Goal: Task Accomplishment & Management: Complete application form

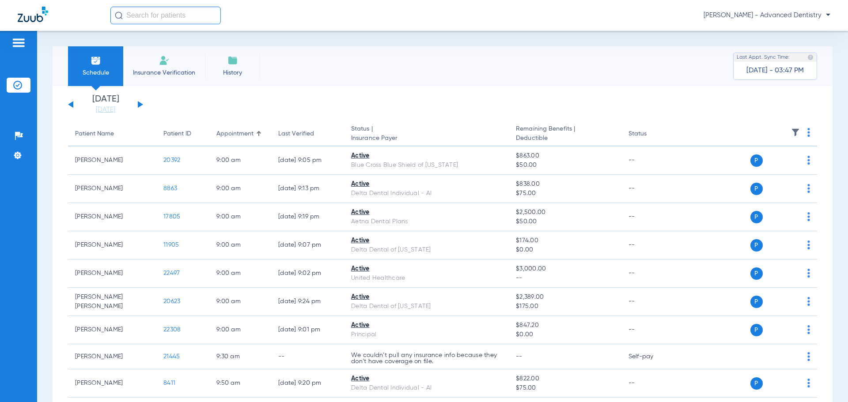
drag, startPoint x: 226, startPoint y: 58, endPoint x: 181, endPoint y: 33, distance: 51.6
click at [223, 55] on li "History" at bounding box center [232, 66] width 55 height 40
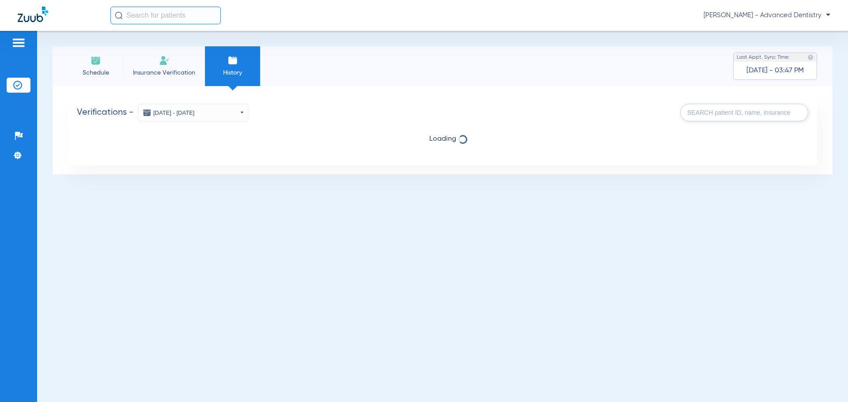
drag, startPoint x: 181, startPoint y: 33, endPoint x: 170, endPoint y: 32, distance: 11.6
click at [176, 32] on div "Schedule Insurance Verification History Last Appt. Sync Time: [DATE] - 03:47 PM…" at bounding box center [442, 217] width 811 height 372
click at [156, 68] on li "Insurance Verification" at bounding box center [164, 66] width 82 height 40
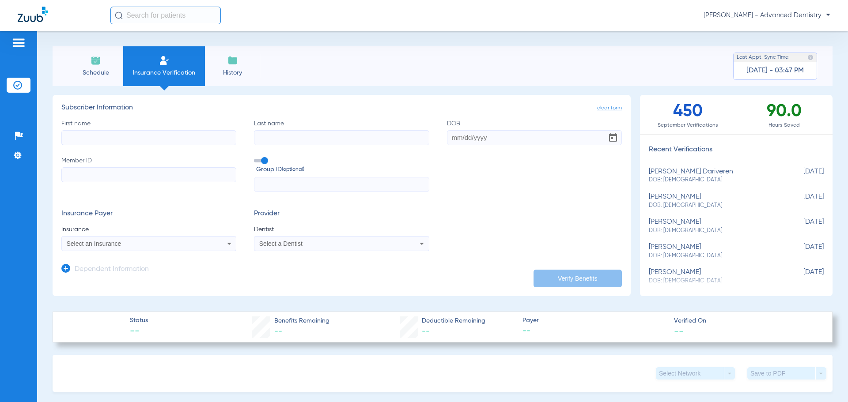
click at [110, 136] on input "First name" at bounding box center [148, 137] width 175 height 15
paste input "Please follow the link below to get started on your paperwork prior to your app…"
type input "Please follow the link below to get started on your paperwork prior to your app…"
drag, startPoint x: 232, startPoint y: 137, endPoint x: 0, endPoint y: 61, distance: 244.5
click at [0, 65] on div "Patients Insurance Verification Setup Help Center Settings Schedule Insurance V…" at bounding box center [424, 232] width 848 height 402
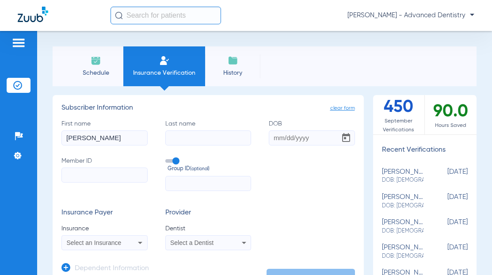
type input "[PERSON_NAME]"
type input "Muthukuru"
click at [278, 139] on input "DOB" at bounding box center [312, 137] width 86 height 15
type input "[DATE]"
click at [92, 176] on input "Member ID" at bounding box center [104, 174] width 86 height 15
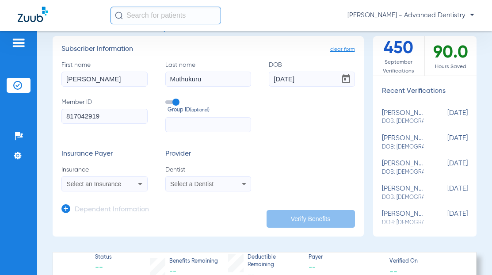
scroll to position [133, 0]
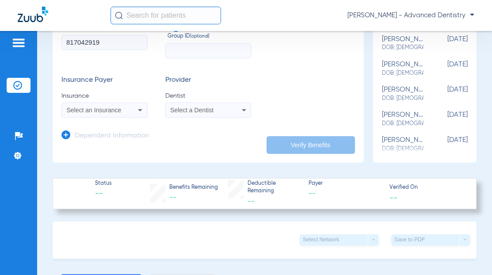
type input "817042919"
click at [111, 114] on div "Select an Insurance" at bounding box center [104, 110] width 85 height 11
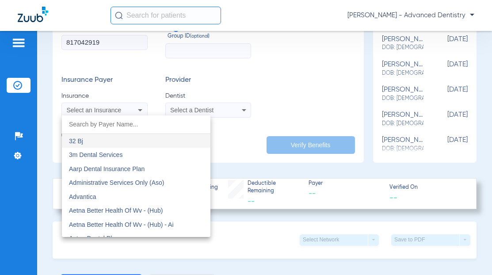
type input "d"
type input "n"
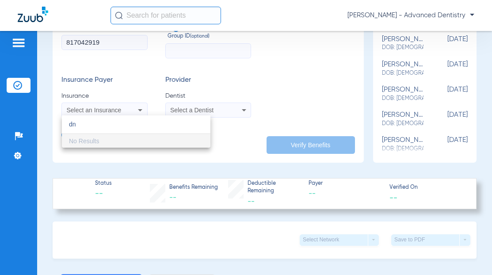
type input "d"
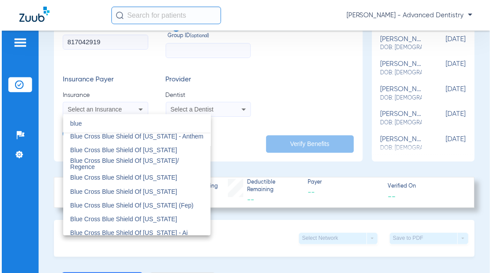
scroll to position [265, 0]
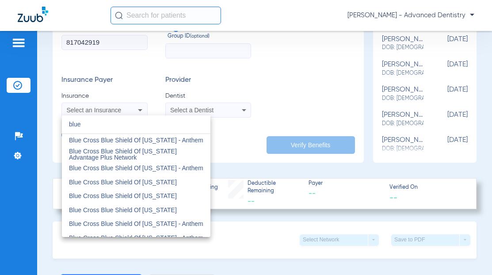
type input "blue"
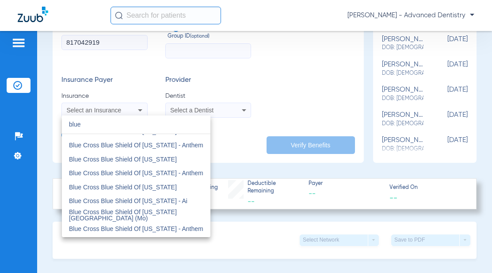
scroll to position [133, 0]
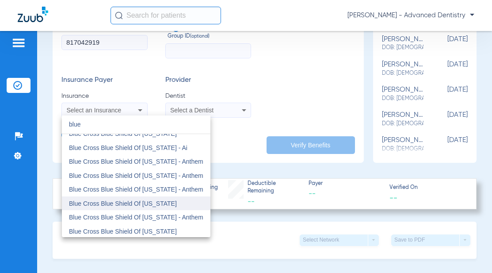
click at [155, 204] on span "Blue Cross Blue Shield Of [US_STATE]" at bounding box center [123, 203] width 108 height 7
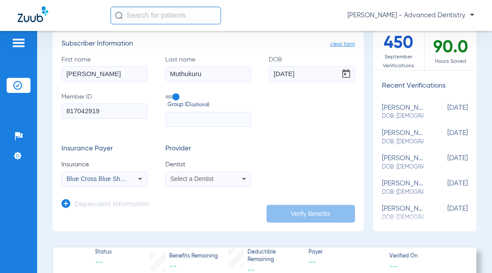
scroll to position [44, 0]
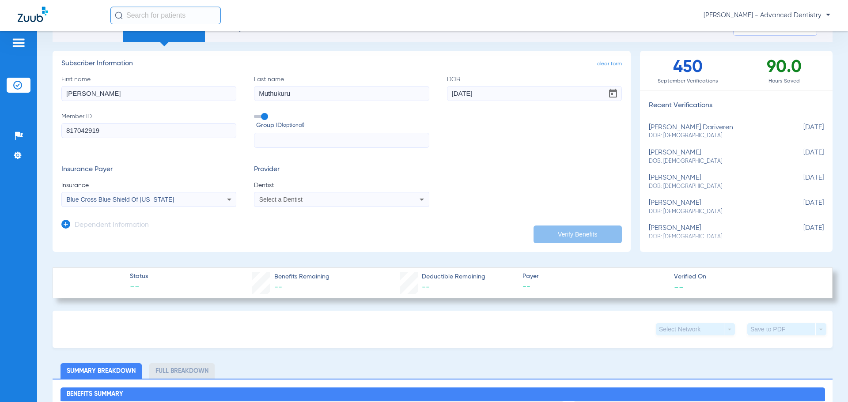
paste input "283803"
type input "283803"
click at [300, 198] on span "Select a Dentist" at bounding box center [280, 199] width 43 height 7
type input "dus"
click at [328, 234] on mat-option "[PERSON_NAME] 1316321540" at bounding box center [327, 231] width 148 height 14
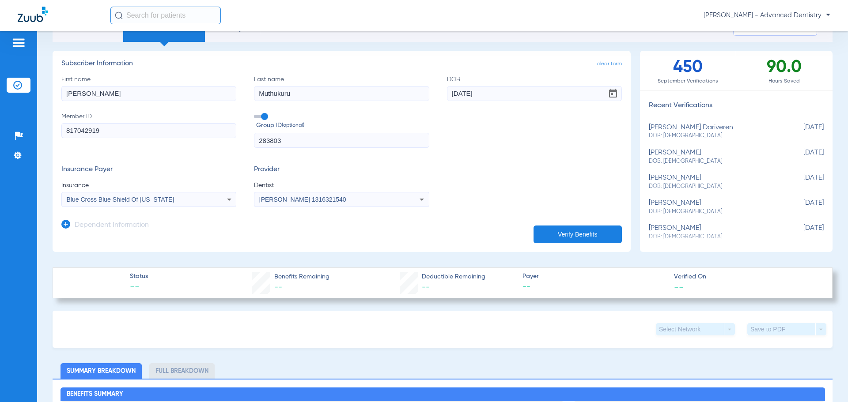
click at [491, 226] on button "Verify Benefits" at bounding box center [578, 235] width 88 height 18
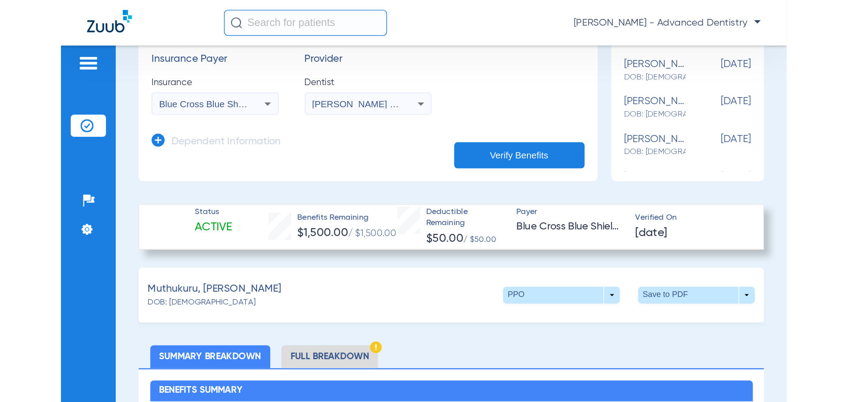
scroll to position [183, 0]
